Goal: Task Accomplishment & Management: Manage account settings

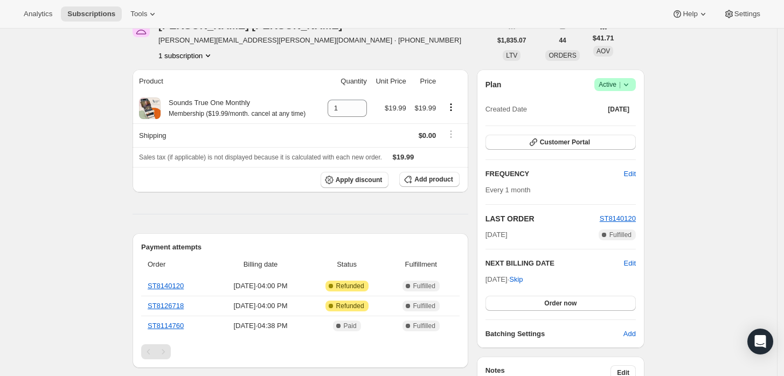
scroll to position [60, 0]
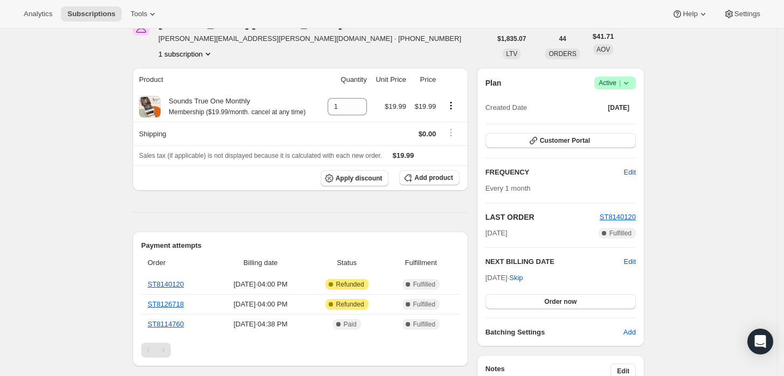
click at [632, 83] on icon at bounding box center [626, 83] width 11 height 11
click at [600, 123] on span "Cancel subscription" at bounding box center [618, 122] width 61 height 8
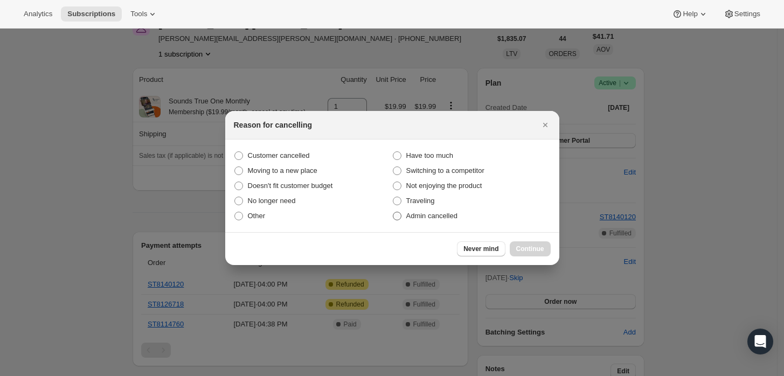
click at [426, 219] on span "Admin cancelled" at bounding box center [431, 216] width 51 height 8
click at [393, 212] on input "Admin cancelled" at bounding box center [393, 212] width 1 height 1
radio input "true"
click at [530, 252] on span "Continue" at bounding box center [530, 249] width 28 height 9
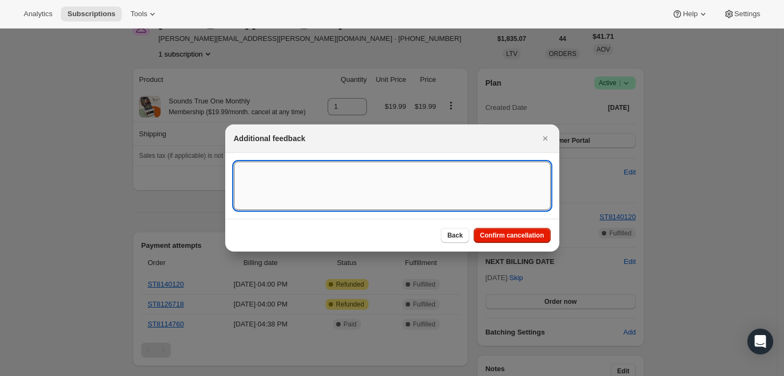
click at [441, 183] on textarea ":rbj:" at bounding box center [392, 186] width 317 height 48
type textarea "Customer requeted cancellation and refund."
click at [498, 231] on button "Confirm cancellation" at bounding box center [512, 235] width 77 height 15
